Goal: Task Accomplishment & Management: Use online tool/utility

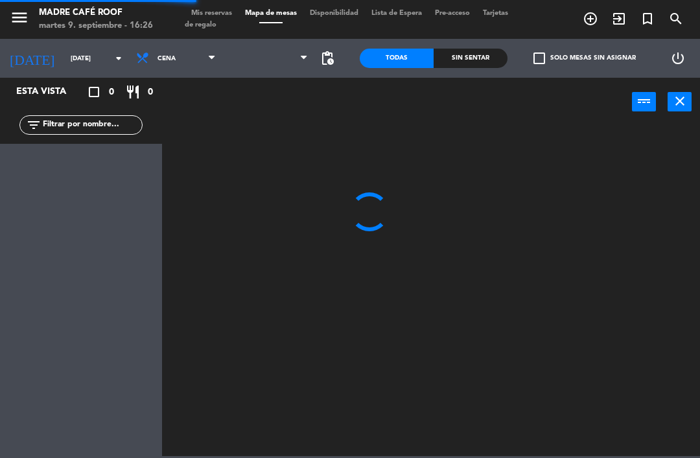
click at [91, 51] on input "[DATE]" at bounding box center [108, 59] width 89 height 20
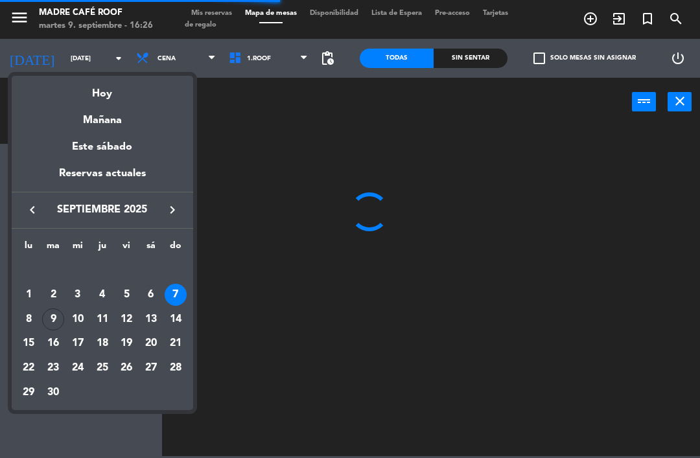
click at [89, 62] on div at bounding box center [350, 229] width 700 height 458
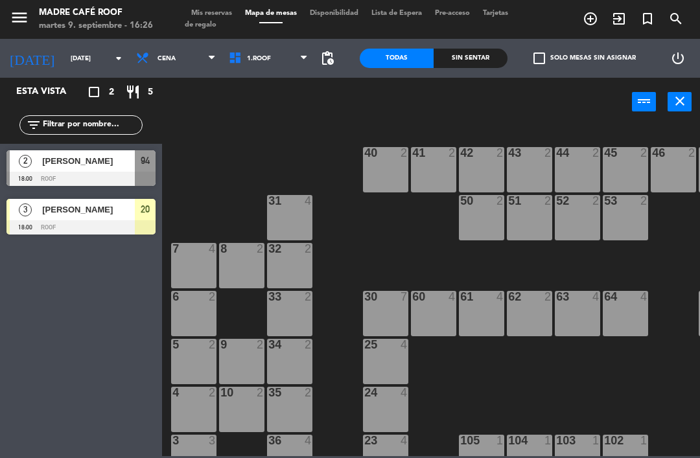
click at [89, 54] on input "[DATE]" at bounding box center [108, 59] width 89 height 20
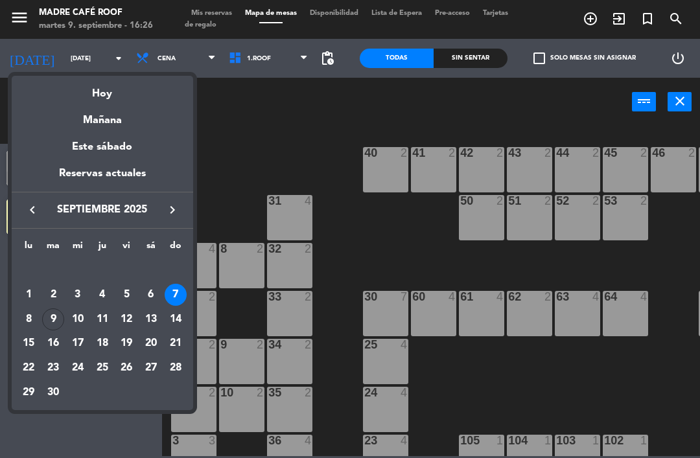
click at [51, 322] on div "9" at bounding box center [53, 320] width 22 height 22
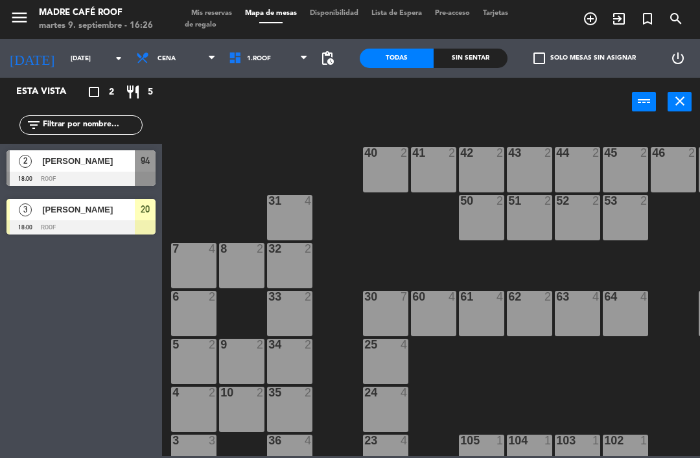
type input "[DATE]"
click at [97, 217] on div "[PERSON_NAME] (Relative)" at bounding box center [88, 209] width 94 height 21
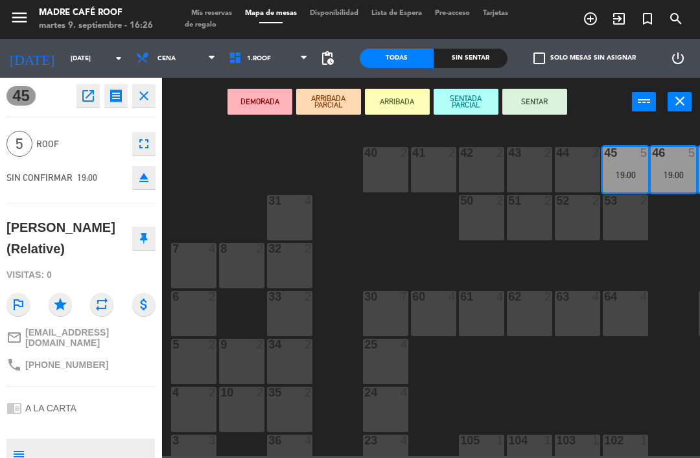
copy div "[PERSON_NAME] (Relative)"
copy span "52 55 3362 6648"
click at [403, 104] on button "ARRIBADA" at bounding box center [397, 102] width 65 height 26
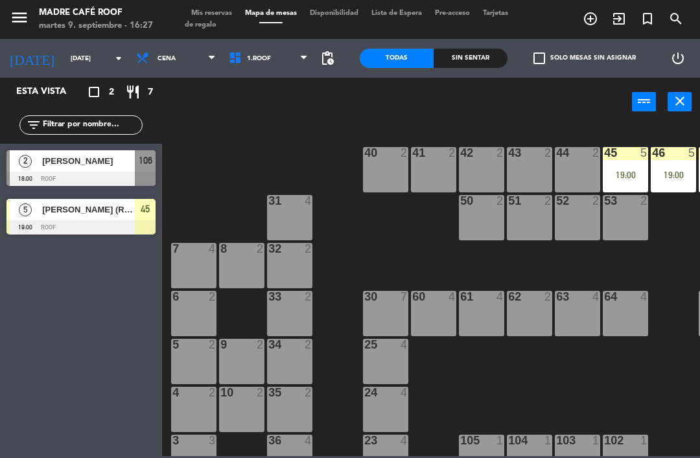
click at [115, 178] on div at bounding box center [80, 179] width 149 height 14
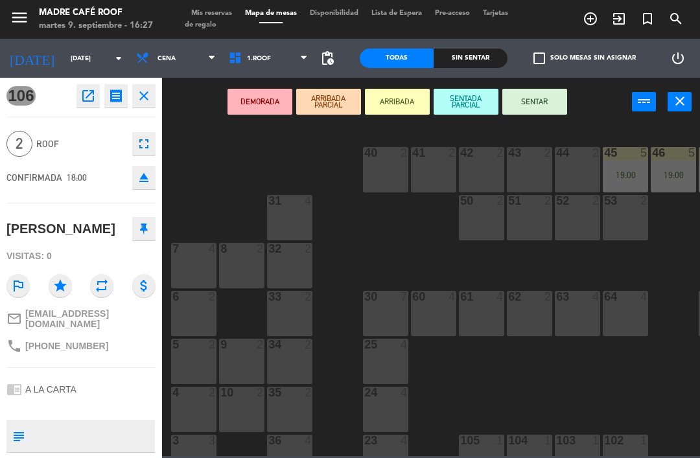
copy div "[PERSON_NAME]"
copy span "447552969690"
click at [403, 98] on button "ARRIBADA" at bounding box center [397, 102] width 65 height 26
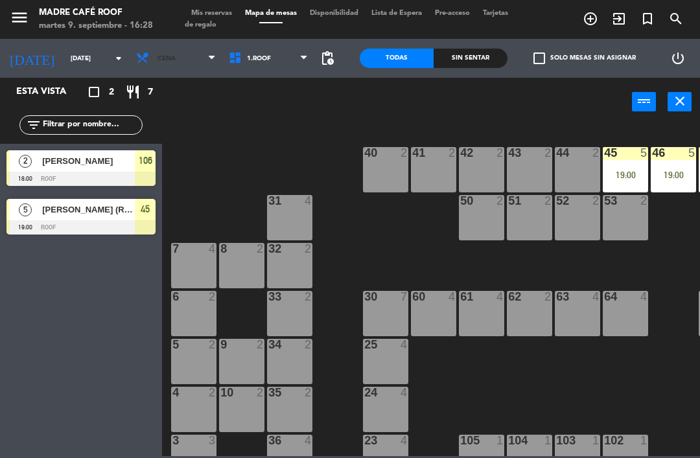
click at [167, 51] on span "Cena" at bounding box center [176, 58] width 93 height 29
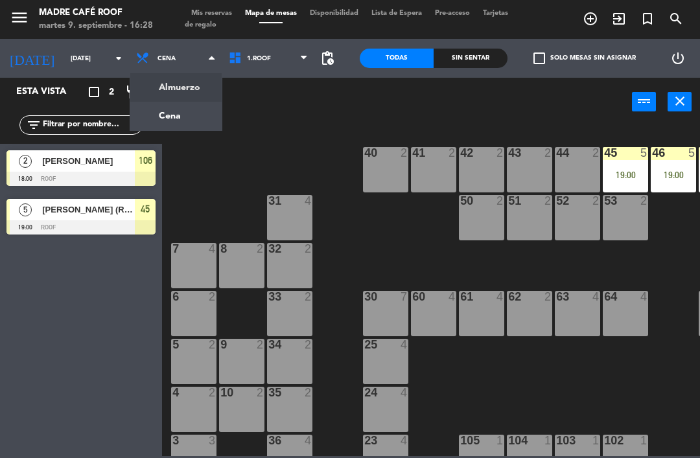
click at [169, 89] on ng-component "menu Madre Café Roof [DATE] 9. septiembre - 16:28 Mis reservas Mapa de mesas Di…" at bounding box center [350, 228] width 700 height 456
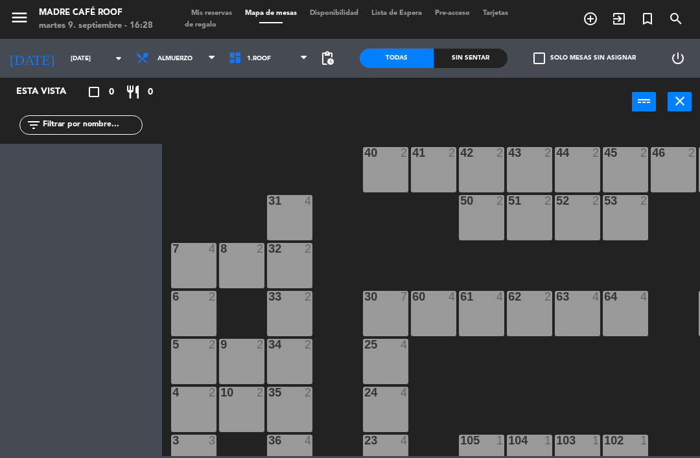
click at [173, 53] on span "Almuerzo" at bounding box center [176, 58] width 93 height 29
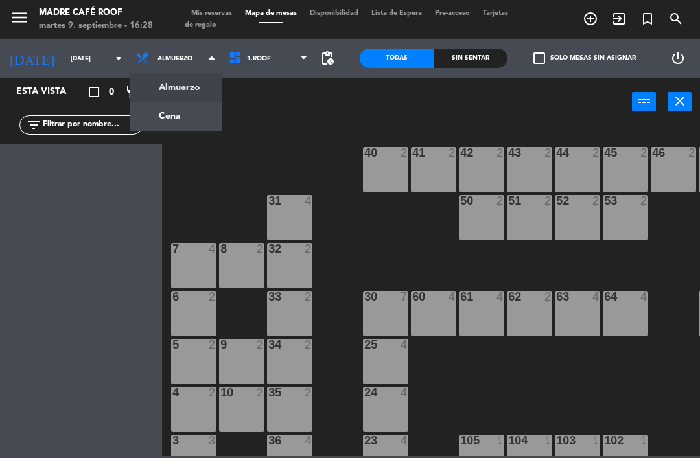
click at [165, 112] on ng-component "menu Madre Café Roof [DATE] 9. septiembre - 16:28 Mis reservas Mapa de mesas Di…" at bounding box center [350, 228] width 700 height 456
